Goal: Task Accomplishment & Management: Manage account settings

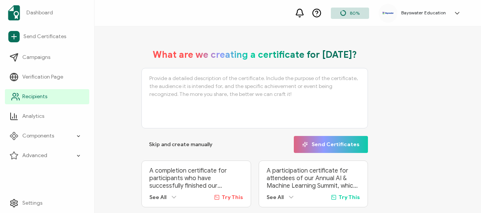
click at [38, 93] on link "Recipients" at bounding box center [47, 96] width 84 height 15
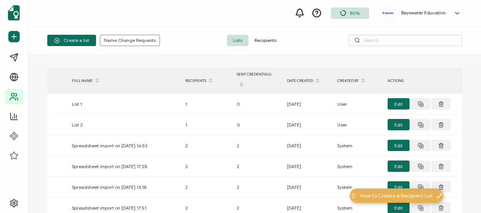
click at [260, 41] on span "Recipients" at bounding box center [265, 40] width 34 height 11
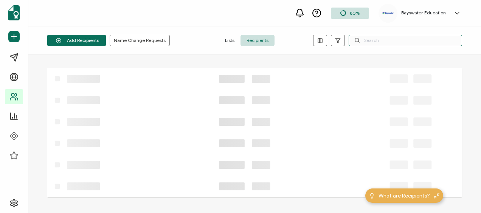
click at [383, 41] on input "text" at bounding box center [405, 40] width 113 height 11
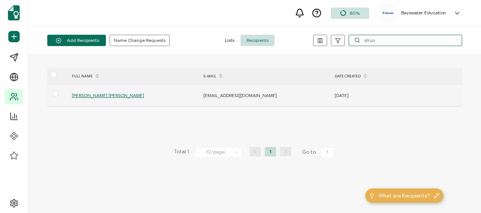
type input "strun"
click at [90, 93] on span "[PERSON_NAME] [PERSON_NAME]" at bounding box center [108, 96] width 72 height 6
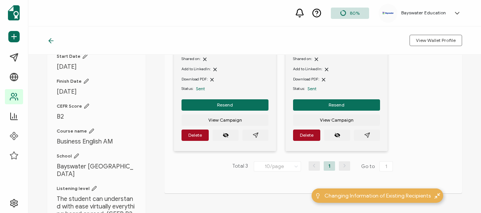
scroll to position [151, 0]
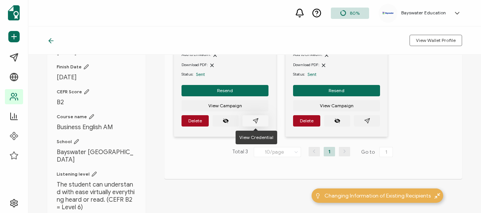
click at [257, 121] on icon "paper plane outline" at bounding box center [256, 121] width 6 height 6
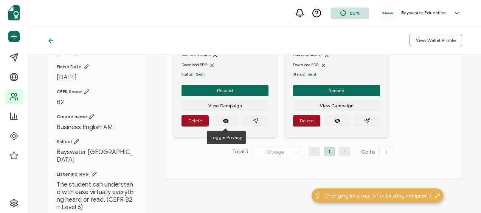
scroll to position [0, 0]
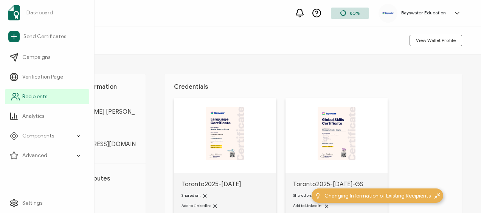
click at [40, 100] on span "Recipients" at bounding box center [34, 97] width 25 height 8
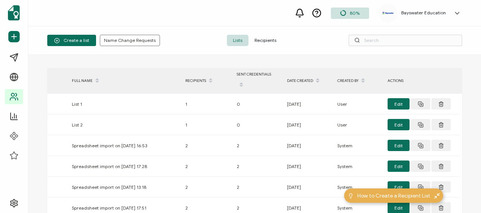
click at [262, 36] on span "Recipients" at bounding box center [265, 40] width 34 height 11
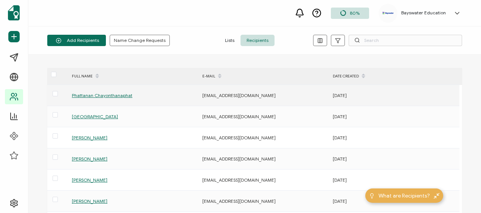
scroll to position [168, 0]
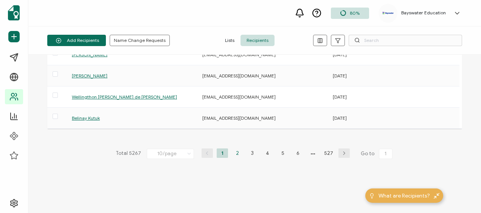
click at [232, 153] on li "2" at bounding box center [237, 153] width 11 height 9
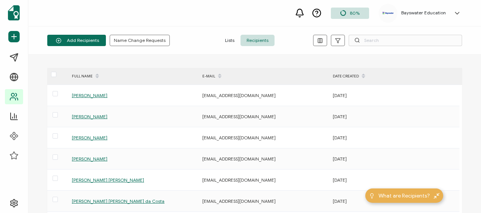
click at [175, 22] on div "80% Bayswater Education Bayswater [GEOGRAPHIC_DATA] [EMAIL_ADDRESS][DOMAIN_NAME…" at bounding box center [254, 13] width 452 height 26
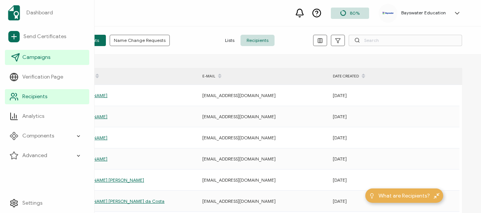
drag, startPoint x: 20, startPoint y: 59, endPoint x: 25, endPoint y: 57, distance: 5.5
click at [20, 59] on icon at bounding box center [15, 57] width 9 height 9
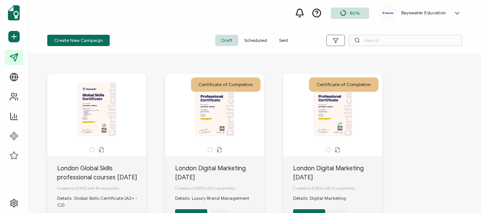
click at [277, 40] on span "Sent" at bounding box center [283, 40] width 21 height 11
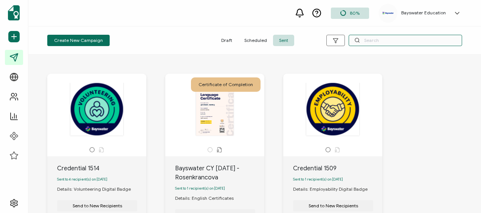
click at [372, 39] on input "text" at bounding box center [405, 40] width 113 height 11
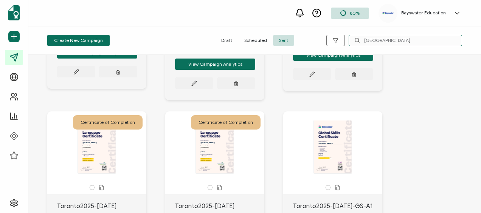
scroll to position [189, 0]
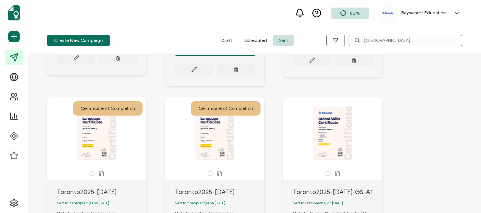
type input "[GEOGRAPHIC_DATA]"
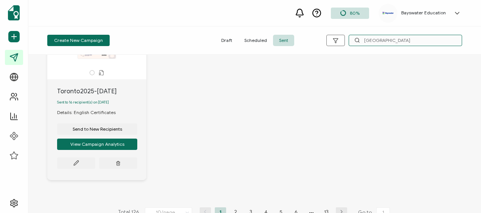
scroll to position [700, 0]
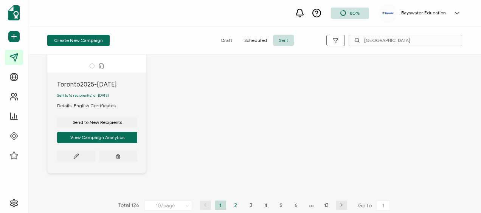
click at [235, 201] on li "2" at bounding box center [235, 205] width 11 height 9
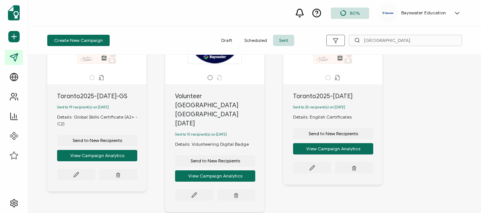
scroll to position [76, 0]
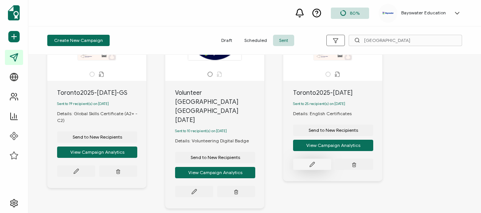
click at [313, 165] on icon at bounding box center [312, 165] width 6 height 6
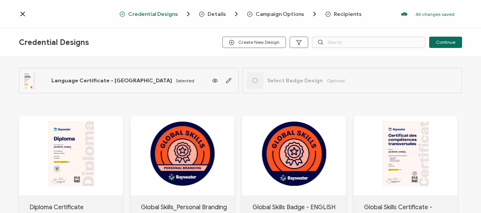
click at [329, 15] on div "Recipients" at bounding box center [336, 14] width 22 height 6
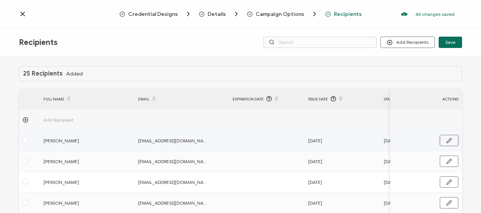
click at [449, 140] on button "button" at bounding box center [449, 140] width 19 height 11
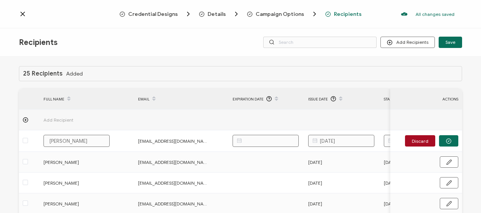
click at [171, 46] on div "Recipients Add Recipients Upload Recipients Import From Recipients Import From …" at bounding box center [240, 42] width 481 height 28
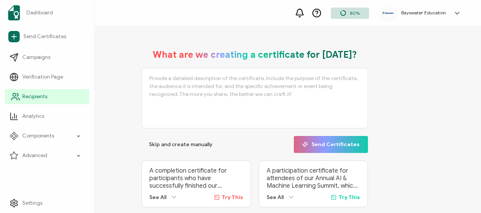
click at [32, 94] on span "Recipients" at bounding box center [34, 97] width 25 height 8
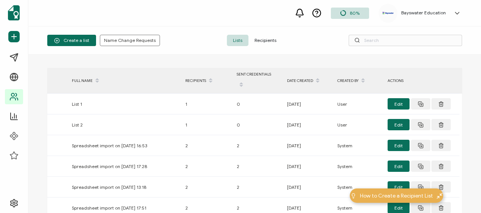
click at [273, 39] on span "Recipients" at bounding box center [265, 40] width 34 height 11
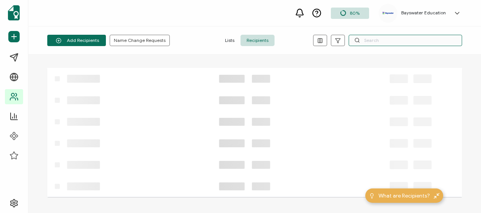
click at [382, 40] on input "text" at bounding box center [405, 40] width 113 height 11
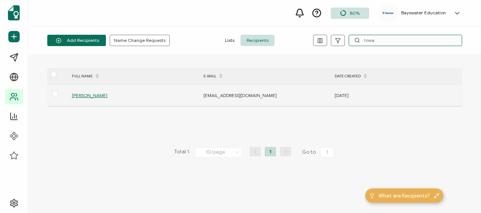
type input "towa"
click at [91, 94] on span "[PERSON_NAME]" at bounding box center [90, 96] width 36 height 6
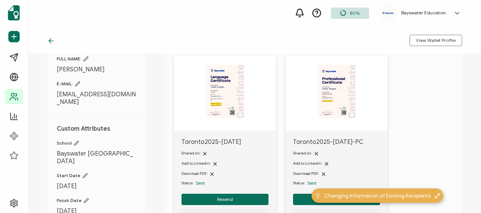
scroll to position [113, 0]
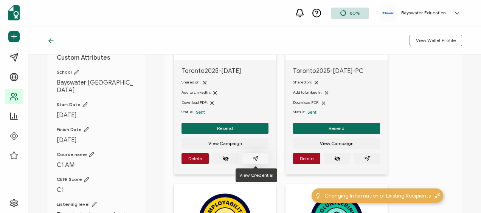
click at [255, 162] on button "button" at bounding box center [255, 158] width 26 height 11
